Goal: Task Accomplishment & Management: Manage account settings

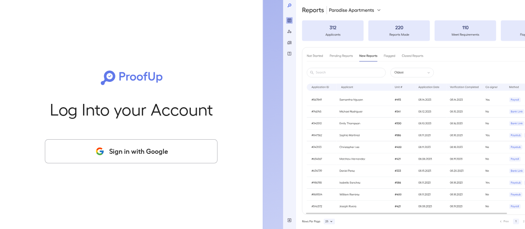
click at [171, 158] on button "Sign in with Google" at bounding box center [131, 151] width 173 height 24
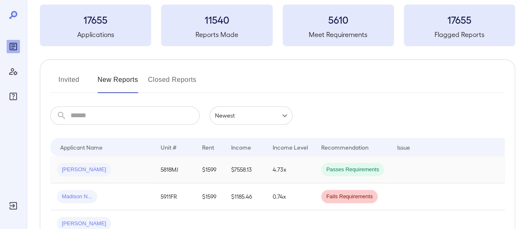
scroll to position [125, 0]
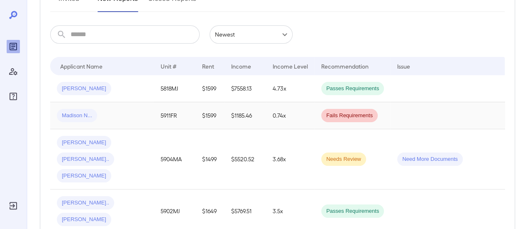
click at [88, 124] on td "Madison N..." at bounding box center [102, 115] width 104 height 27
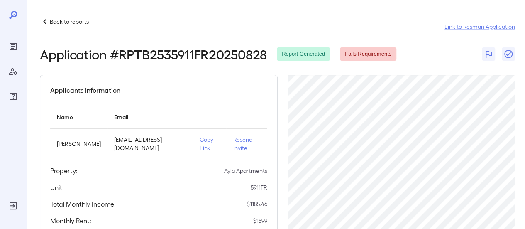
scroll to position [0, 24]
click at [248, 143] on p "Resend Invite" at bounding box center [246, 143] width 27 height 17
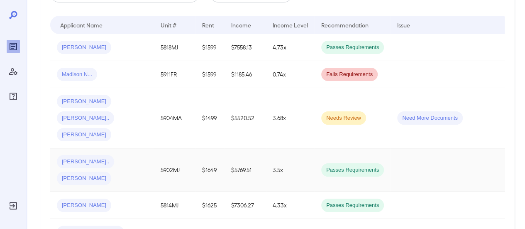
scroll to position [166, 0]
